Goal: Task Accomplishment & Management: Use online tool/utility

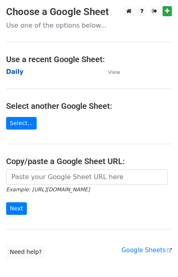
click at [13, 72] on strong "Daily" at bounding box center [14, 71] width 17 height 7
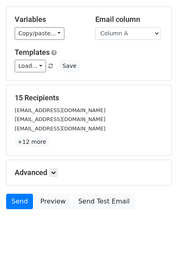
scroll to position [37, 0]
drag, startPoint x: 54, startPoint y: 169, endPoint x: 91, endPoint y: 166, distance: 36.7
click at [54, 170] on icon at bounding box center [53, 172] width 5 height 5
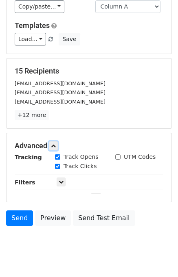
scroll to position [96, 0]
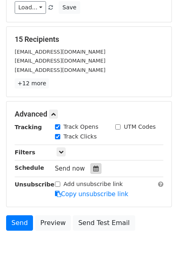
click at [93, 164] on div at bounding box center [95, 168] width 11 height 11
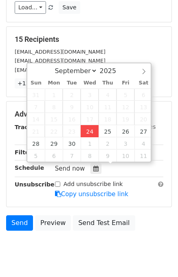
type input "2025-09-24 12:42"
type input "42"
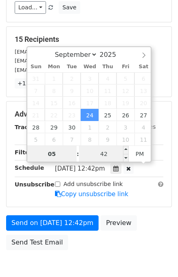
type input "05"
type input "2025-09-24 17:42"
click at [85, 156] on input "42" at bounding box center [104, 154] width 50 height 16
type input "00"
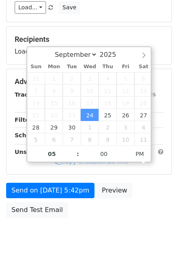
type input "2025-09-24 17:00"
click at [136, 214] on div "Send on Sep 24 at 5:42pm Preview Send Test Email" at bounding box center [89, 202] width 178 height 39
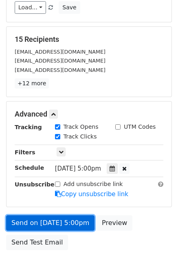
click at [64, 222] on link "Send on Sep 24 at 5:00pm" at bounding box center [50, 222] width 88 height 15
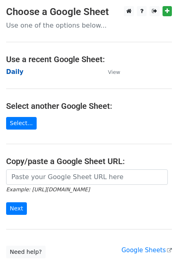
click at [19, 70] on strong "Daily" at bounding box center [14, 71] width 17 height 7
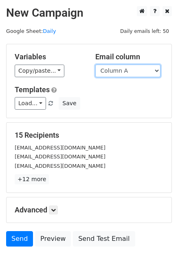
click at [123, 71] on select "Column A Column B Column C" at bounding box center [127, 71] width 65 height 13
click at [95, 65] on select "Column A Column B Column C" at bounding box center [127, 71] width 65 height 13
click at [121, 73] on select "Column A Column B Column C" at bounding box center [127, 71] width 65 height 13
select select "Column B"
click at [95, 65] on select "Column A Column B Column C" at bounding box center [127, 71] width 65 height 13
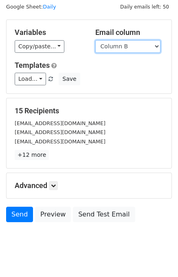
scroll to position [37, 0]
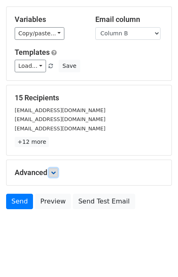
click at [54, 170] on icon at bounding box center [53, 172] width 5 height 5
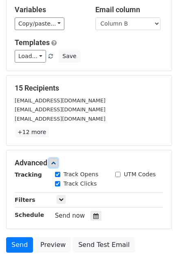
scroll to position [95, 0]
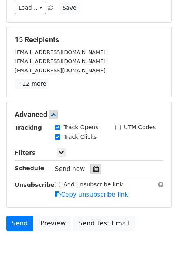
click at [93, 171] on icon at bounding box center [95, 169] width 5 height 6
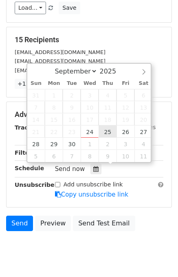
type input "2025-09-25 12:00"
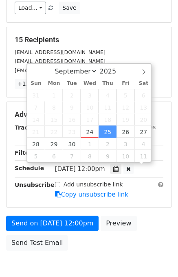
scroll to position [0, 0]
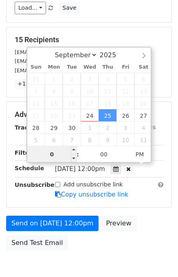
type input "06"
type input "2025-09-25 18:00"
click at [146, 231] on div "Send on Sep 25 at 12:00pm Preview Send Test Email" at bounding box center [89, 235] width 178 height 39
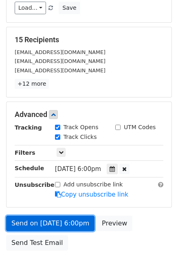
click at [75, 219] on link "Send on Sep 25 at 6:00pm" at bounding box center [50, 223] width 88 height 15
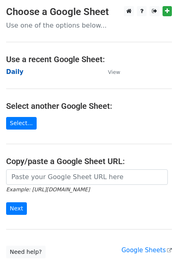
click at [10, 73] on strong "Daily" at bounding box center [14, 71] width 17 height 7
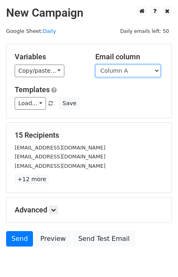
click at [128, 70] on select "Column A Column B Column C" at bounding box center [127, 71] width 65 height 13
select select "Column C"
click at [95, 65] on select "Column A Column B Column C" at bounding box center [127, 71] width 65 height 13
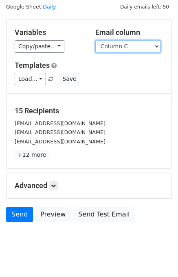
scroll to position [37, 0]
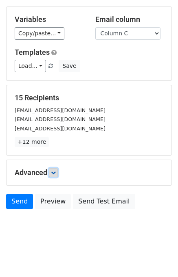
click at [54, 173] on icon at bounding box center [53, 172] width 5 height 5
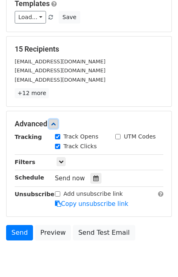
scroll to position [117, 0]
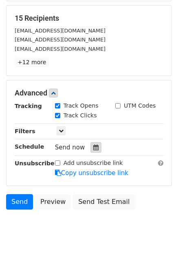
click at [93, 145] on icon at bounding box center [95, 148] width 5 height 6
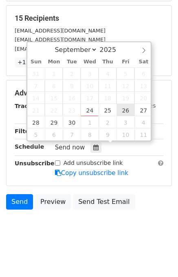
type input "[DATE] 12:00"
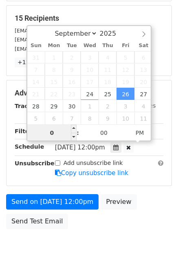
type input "07"
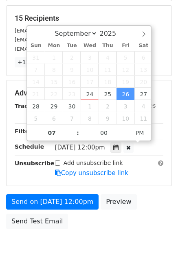
type input "[DATE] 19:00"
click at [159, 212] on div "Send on [DATE] 12:00pm Preview Send Test Email" at bounding box center [89, 213] width 178 height 39
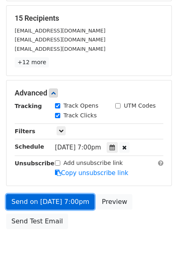
click at [52, 197] on link "Send on [DATE] 7:00pm" at bounding box center [50, 201] width 88 height 15
